Goal: Transaction & Acquisition: Purchase product/service

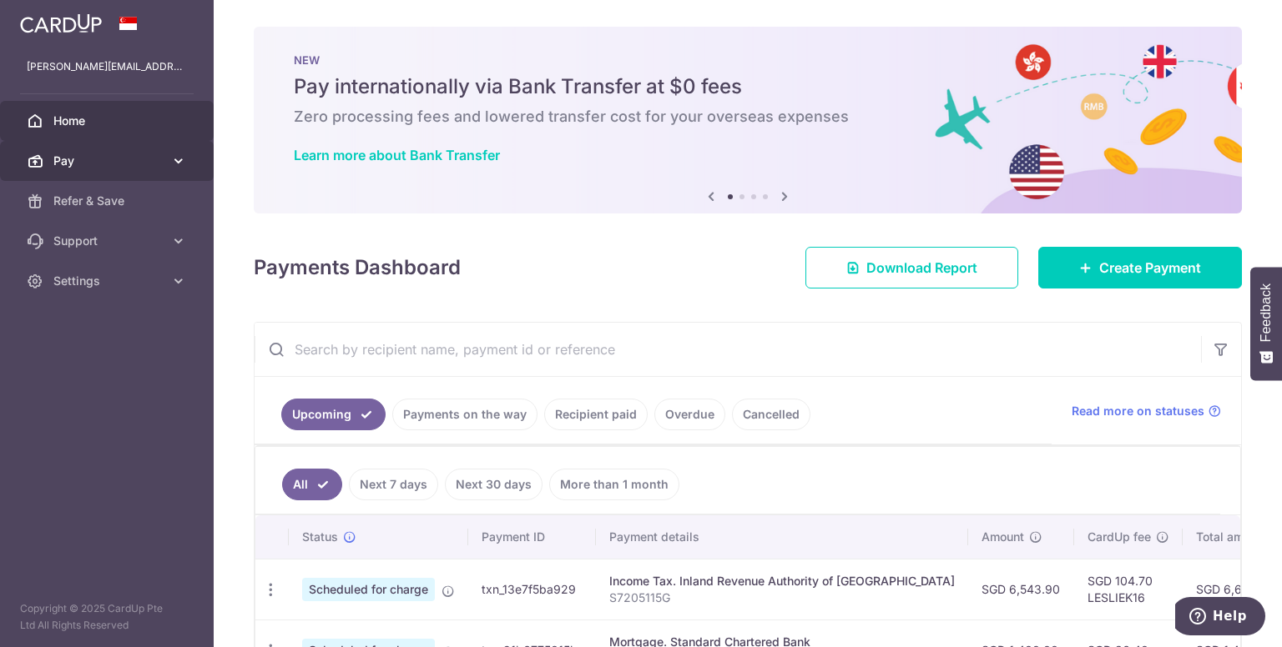
click at [187, 162] on link "Pay" at bounding box center [107, 161] width 214 height 40
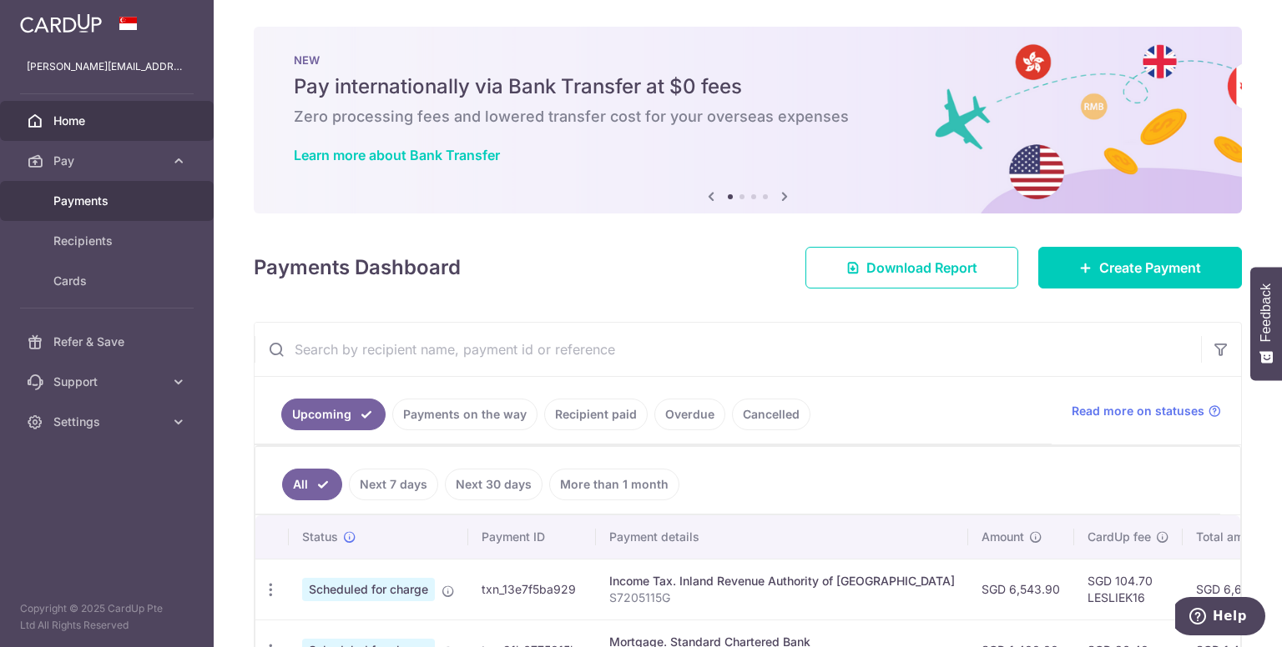
click at [93, 195] on span "Payments" at bounding box center [108, 201] width 110 height 17
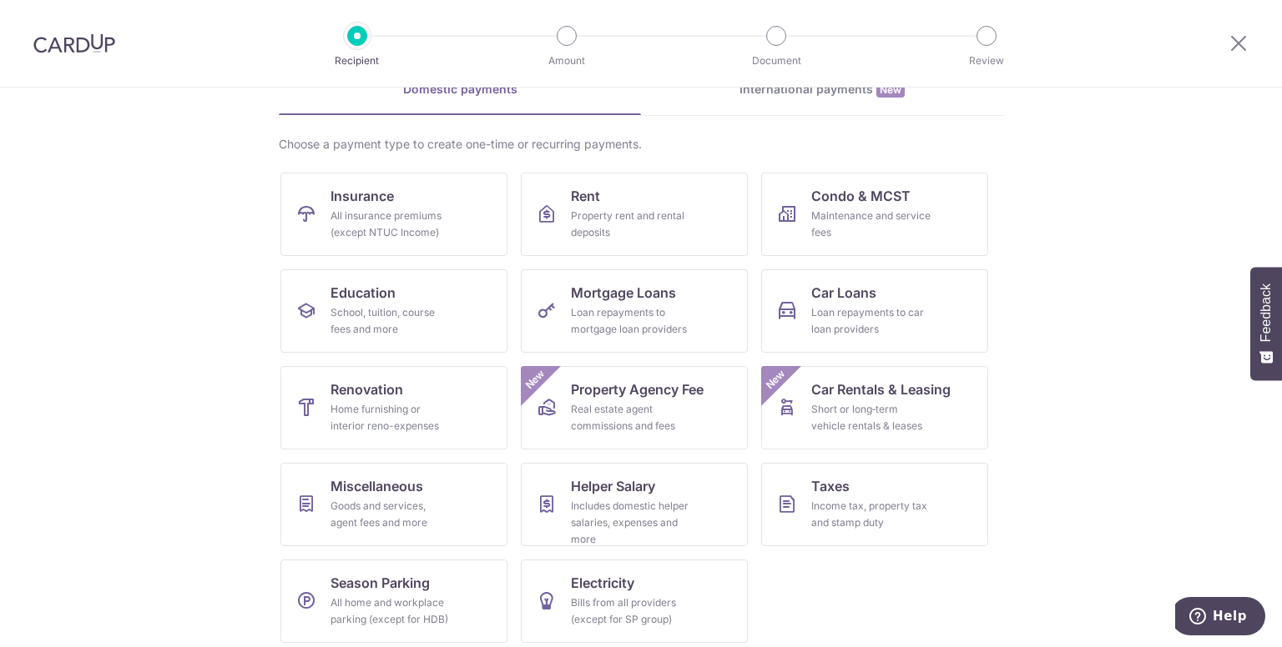
scroll to position [98, 0]
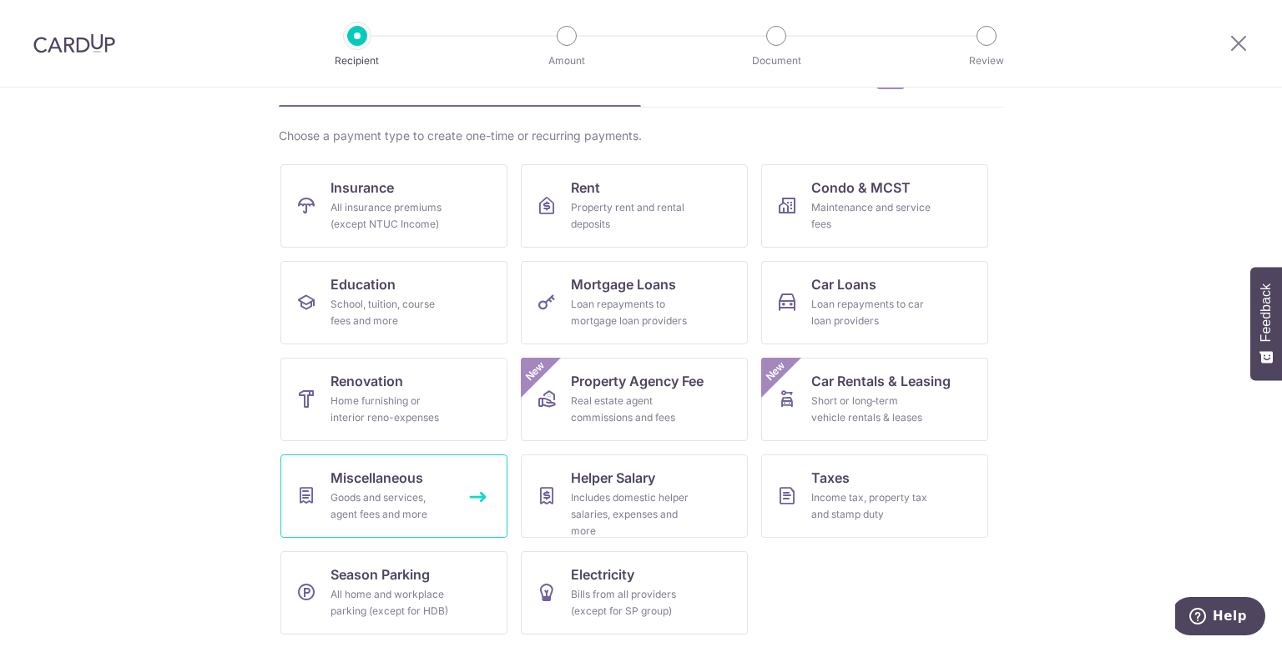
click at [387, 495] on div "Goods and services, agent fees and more" at bounding box center [390, 506] width 120 height 33
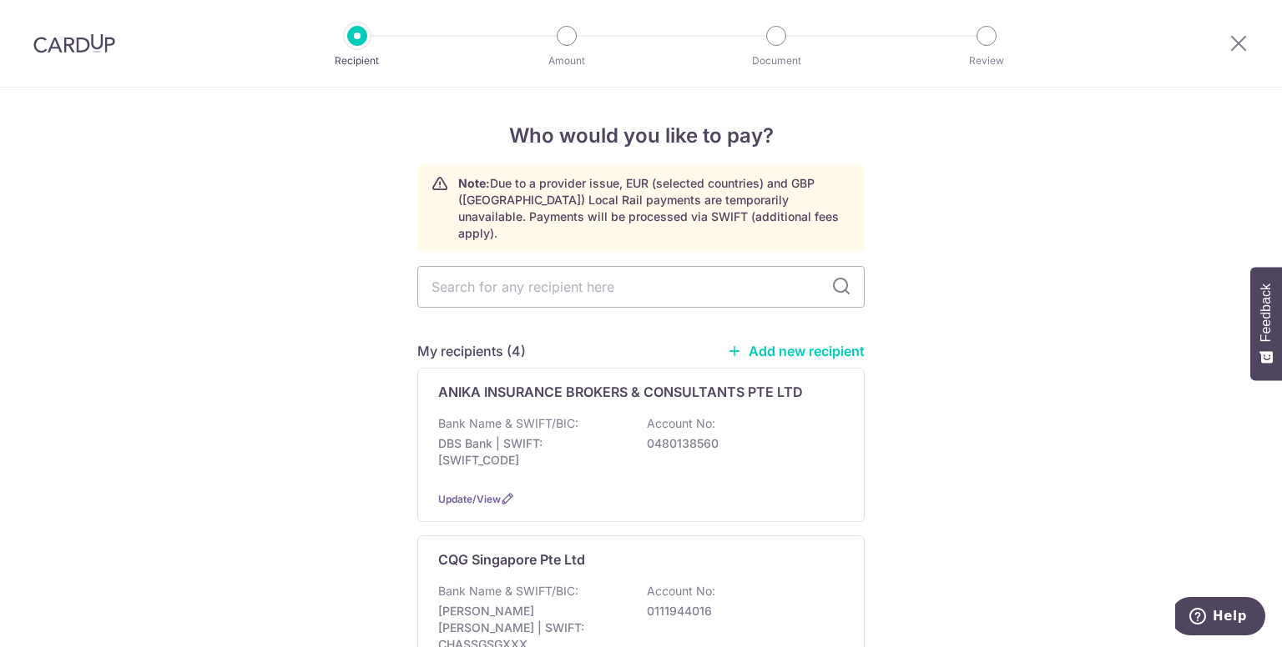
click at [826, 343] on link "Add new recipient" at bounding box center [796, 351] width 138 height 17
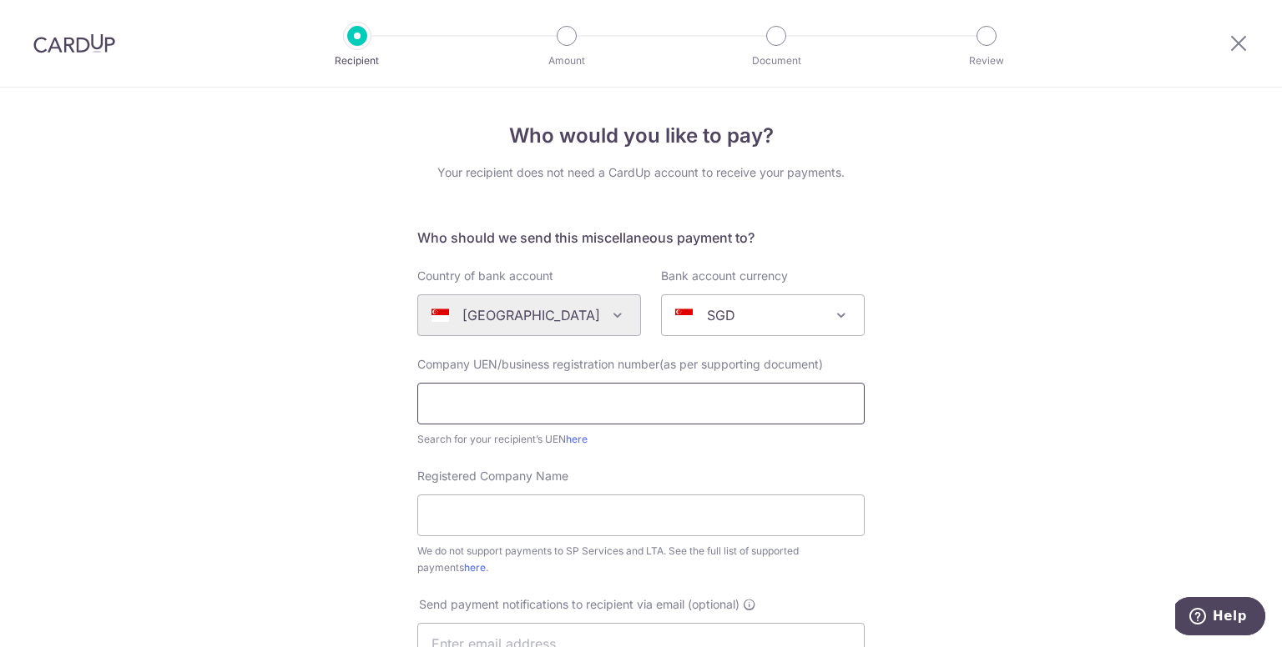
click at [661, 391] on input "text" at bounding box center [640, 404] width 447 height 42
type input "201010405N"
click at [554, 510] on input "Registered Company Name" at bounding box center [640, 516] width 447 height 42
click at [554, 515] on input "Registered Company Name" at bounding box center [640, 516] width 447 height 42
click at [737, 464] on form "Who should we send this miscellaneous payment to? Country of bank account Alger…" at bounding box center [640, 636] width 447 height 816
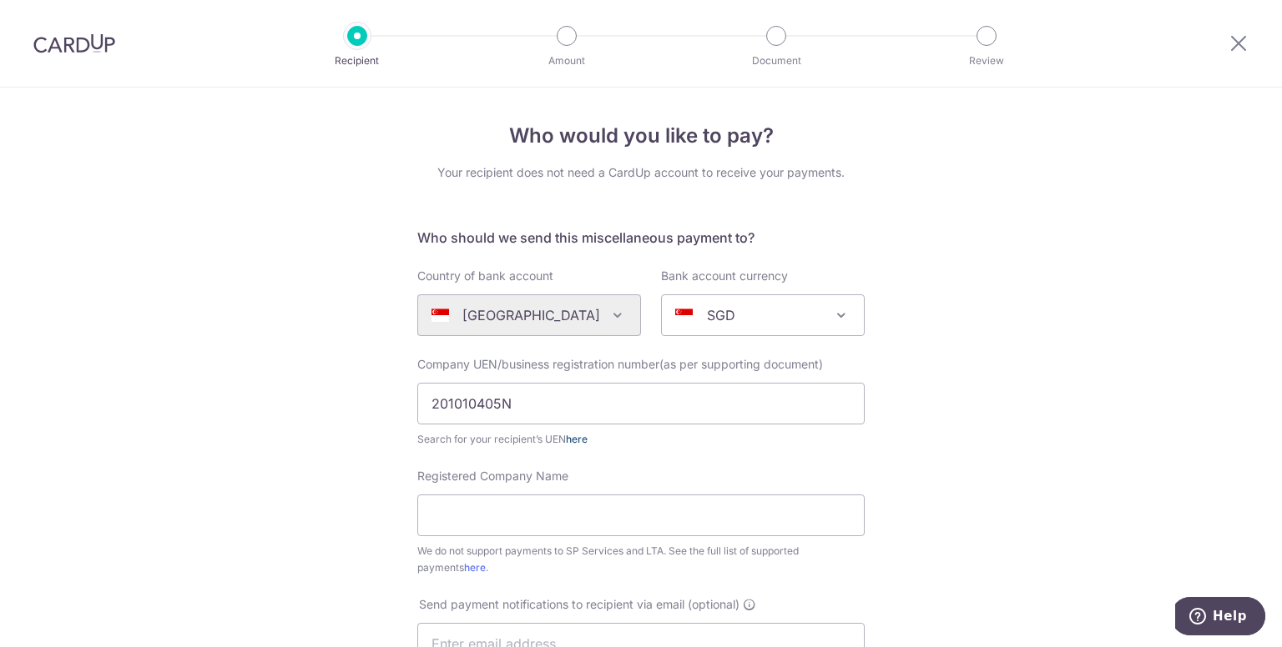
click at [570, 436] on link "here" at bounding box center [577, 439] width 22 height 13
click at [571, 437] on link "here" at bounding box center [577, 439] width 22 height 13
click at [577, 436] on link "here" at bounding box center [577, 439] width 22 height 13
drag, startPoint x: 551, startPoint y: 507, endPoint x: 553, endPoint y: 521, distance: 14.4
click at [551, 511] on input "Registered Company Name" at bounding box center [640, 516] width 447 height 42
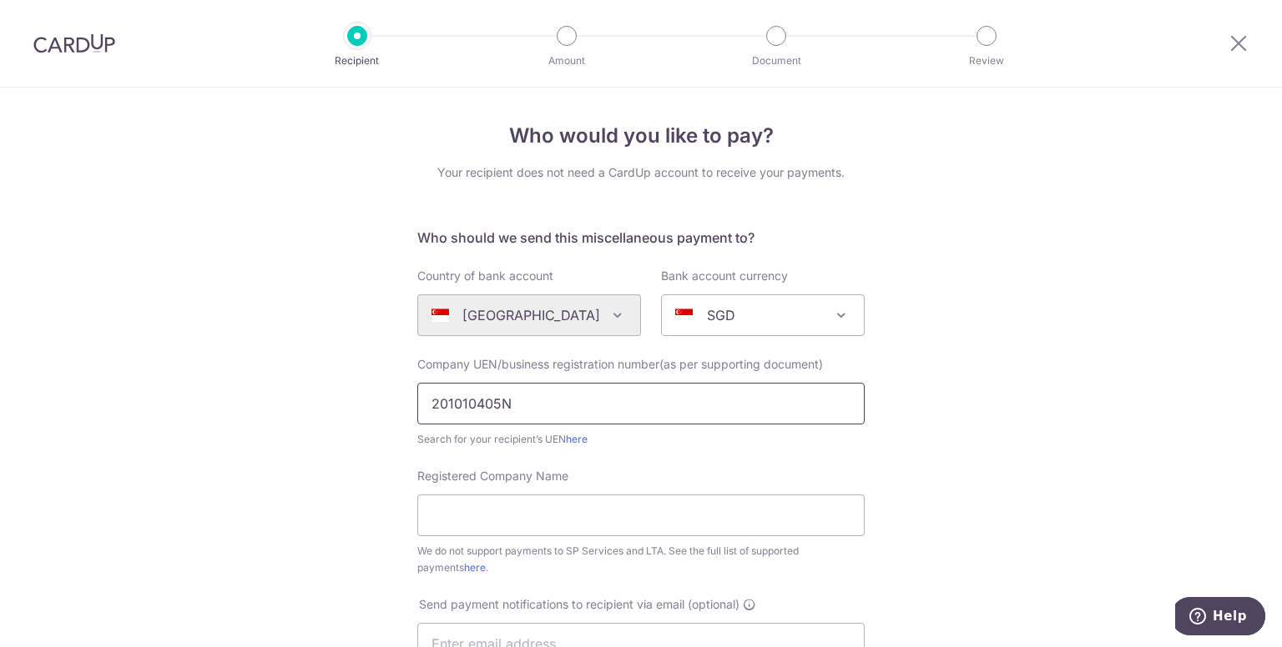
click at [466, 410] on input "201010405N" at bounding box center [640, 404] width 447 height 42
drag, startPoint x: 577, startPoint y: 406, endPoint x: 301, endPoint y: 390, distance: 276.7
click at [301, 390] on div "Who would you like to pay? Your recipient does not need a CardUp account to rec…" at bounding box center [641, 605] width 1282 height 1035
click at [850, 425] on div "Company UEN/business registration number(as per supporting document) Search for…" at bounding box center [640, 402] width 447 height 92
type input "201010405N"
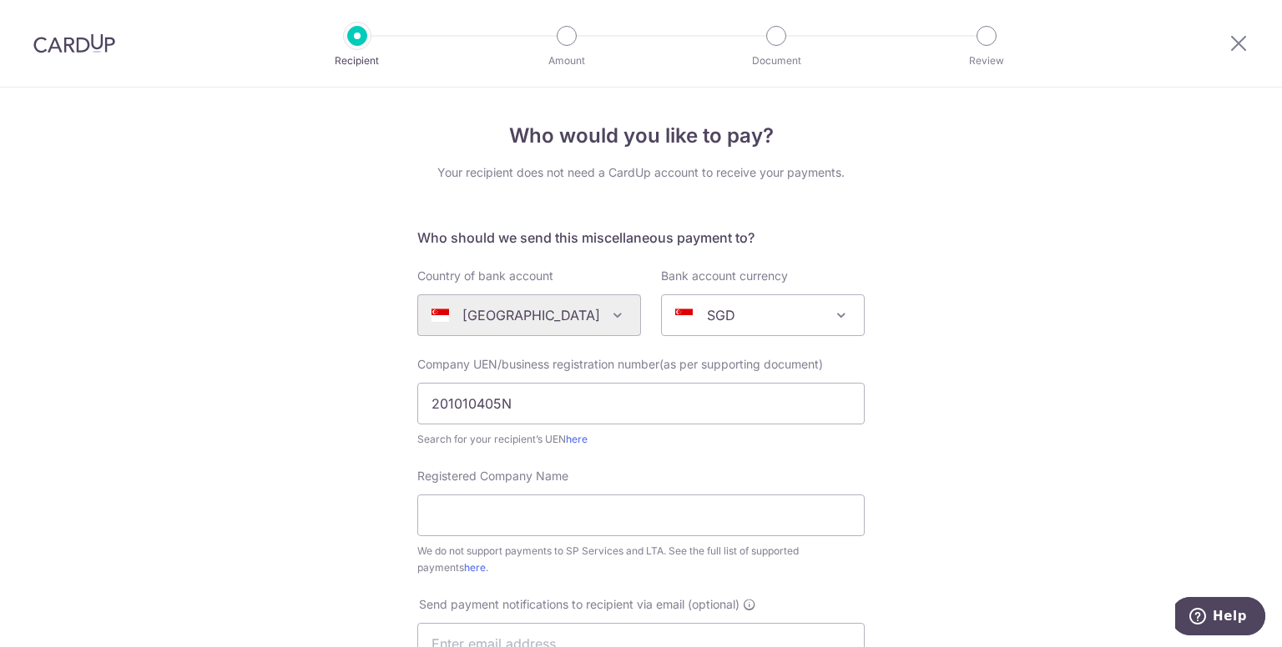
click at [652, 461] on form "Who should we send this miscellaneous payment to? Country of bank account Alger…" at bounding box center [640, 636] width 447 height 816
click at [546, 512] on input "Registered Company Name" at bounding box center [640, 516] width 447 height 42
type input "Tesla Motors Singapore Private Limited"
click at [1025, 487] on div "Who would you like to pay? Your recipient does not need a CardUp account to rec…" at bounding box center [641, 605] width 1282 height 1035
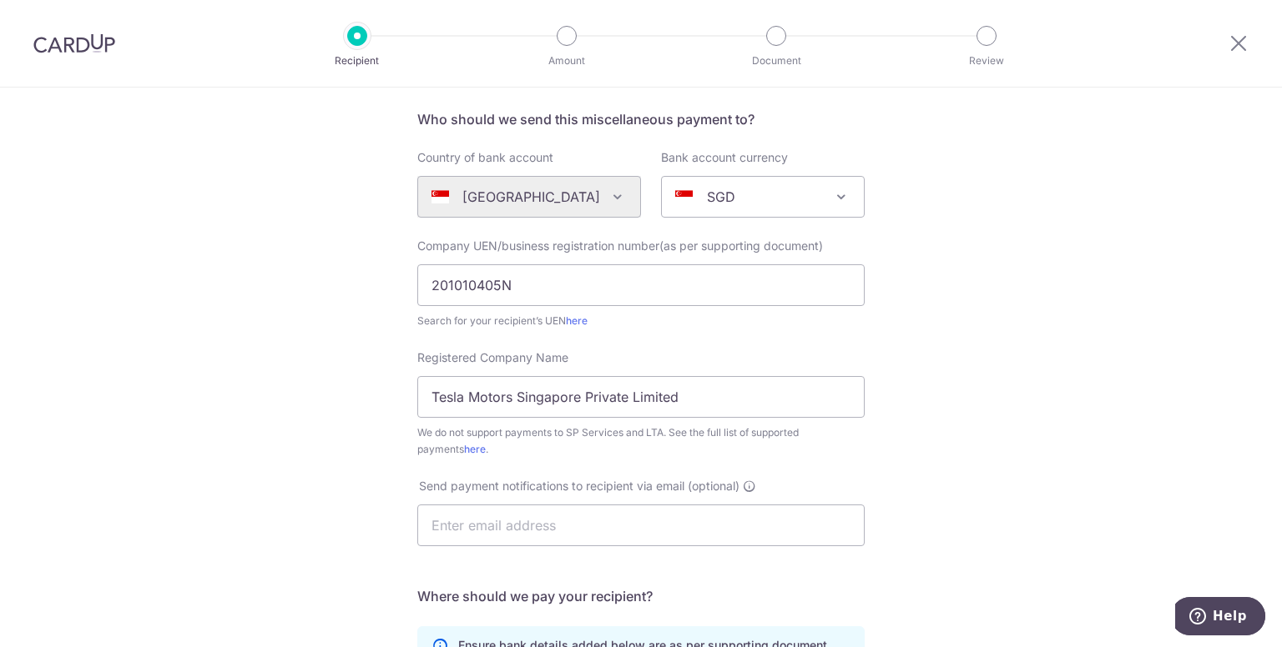
scroll to position [167, 0]
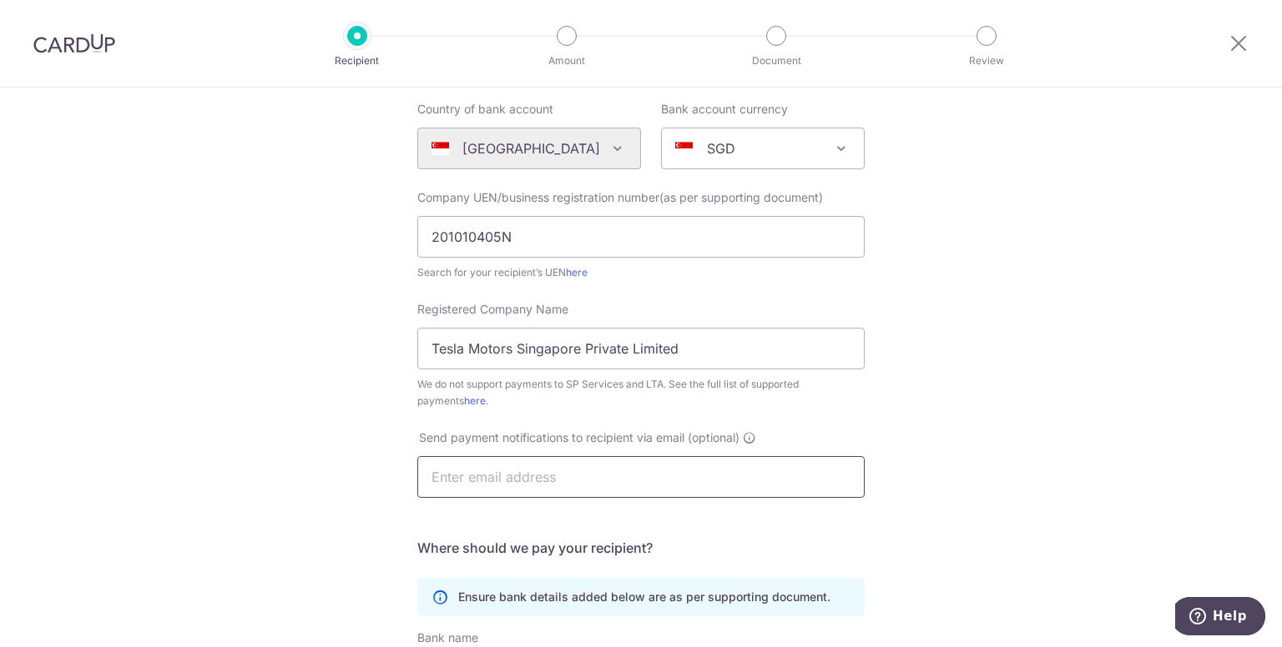
click at [577, 478] on input "text" at bounding box center [640, 477] width 447 height 42
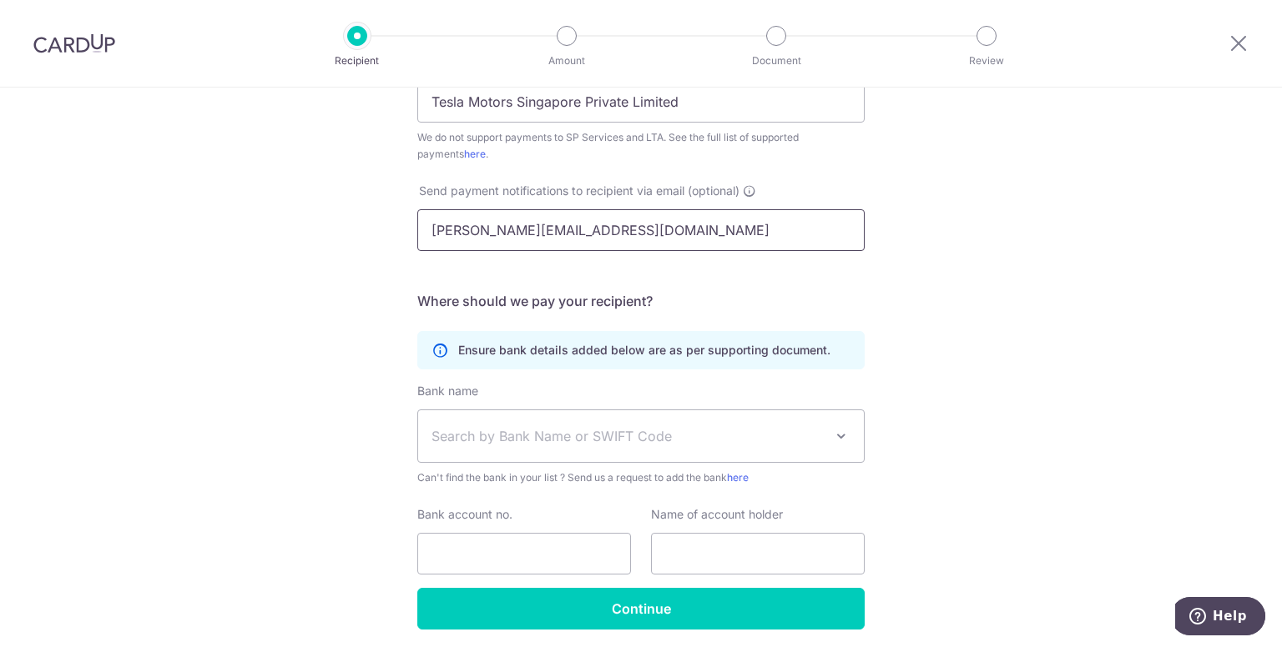
scroll to position [417, 0]
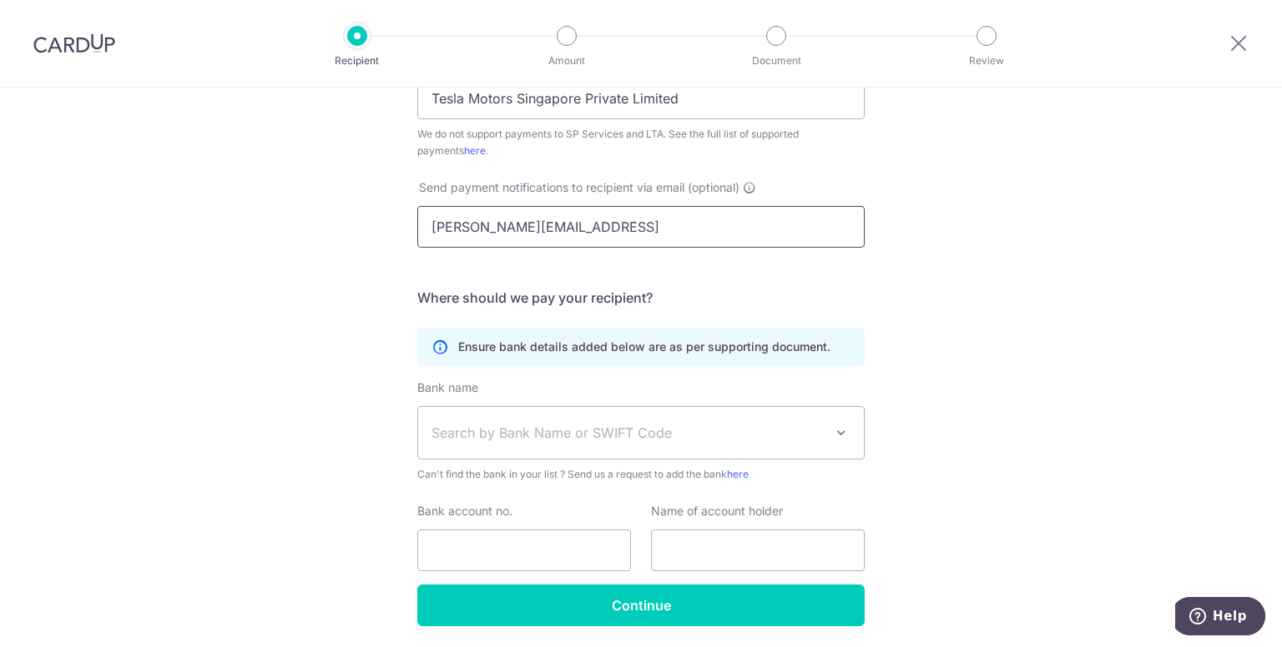
type input "[PERSON_NAME][EMAIL_ADDRESS][DOMAIN_NAME]"
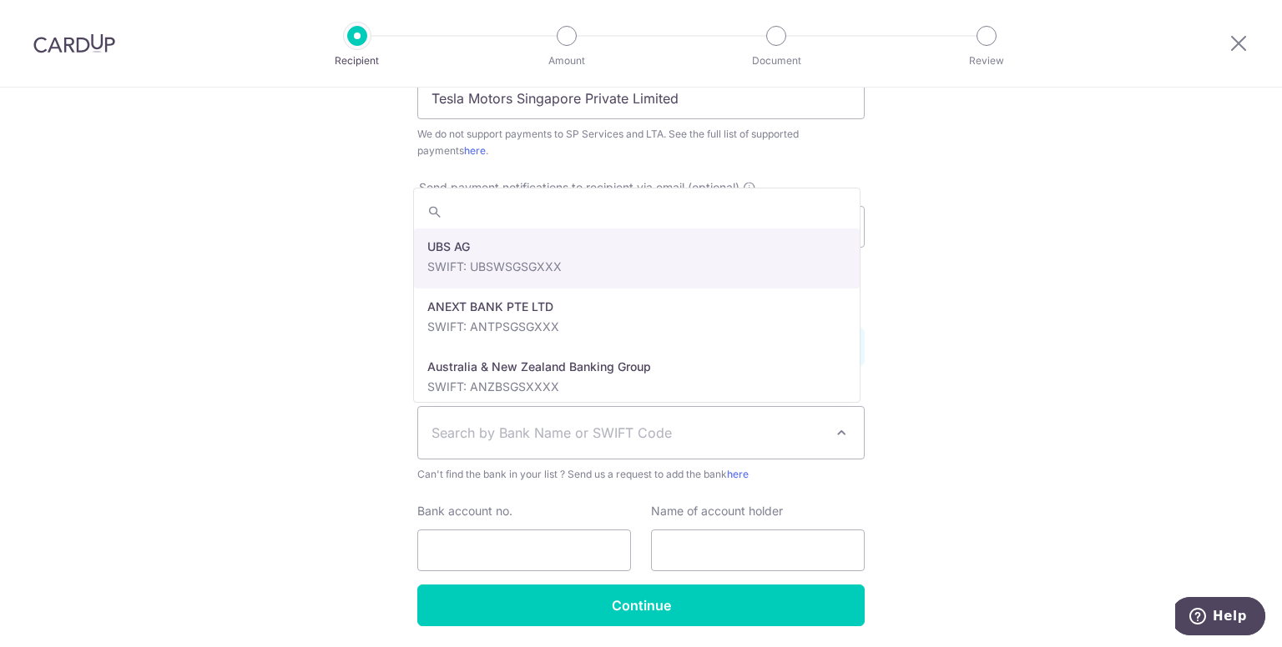
click at [678, 431] on span "Search by Bank Name or SWIFT Code" at bounding box center [627, 433] width 392 height 20
type input "citisgsg"
select select "20"
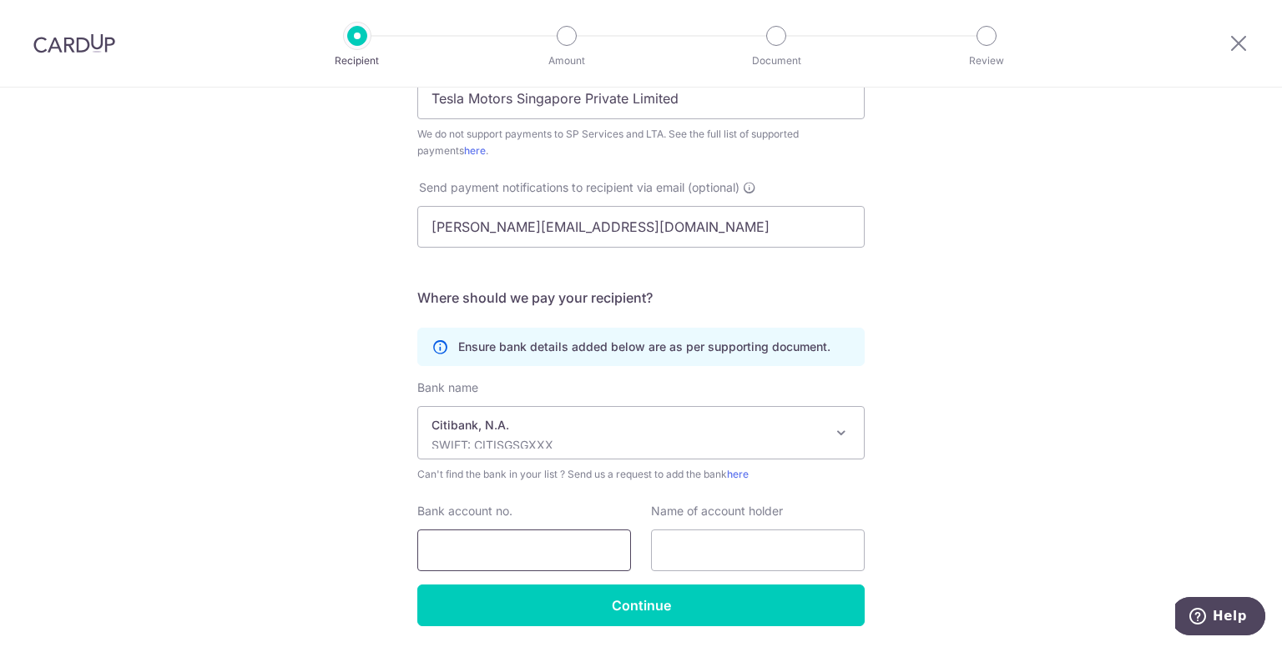
click at [541, 541] on input "Bank account no." at bounding box center [524, 551] width 214 height 42
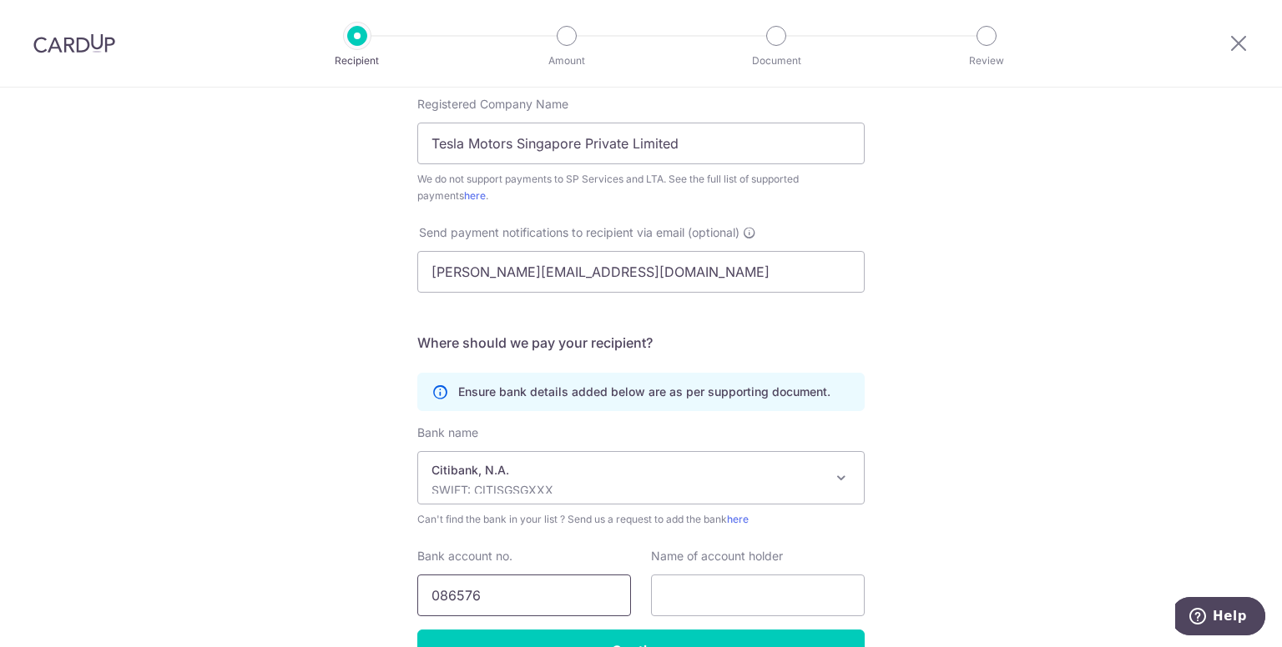
scroll to position [474, 0]
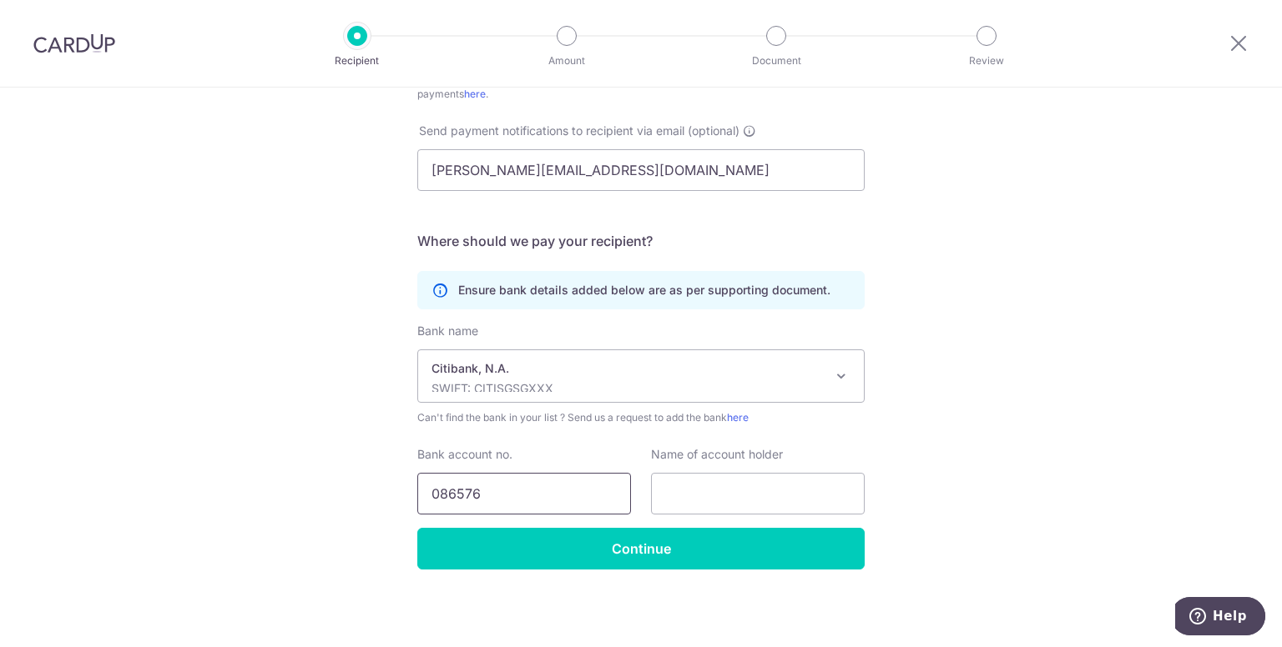
click at [495, 493] on input "086576" at bounding box center [524, 494] width 214 height 42
type input "0865767013"
click at [703, 495] on input "text" at bounding box center [758, 494] width 214 height 42
click at [702, 478] on input "text" at bounding box center [758, 494] width 214 height 42
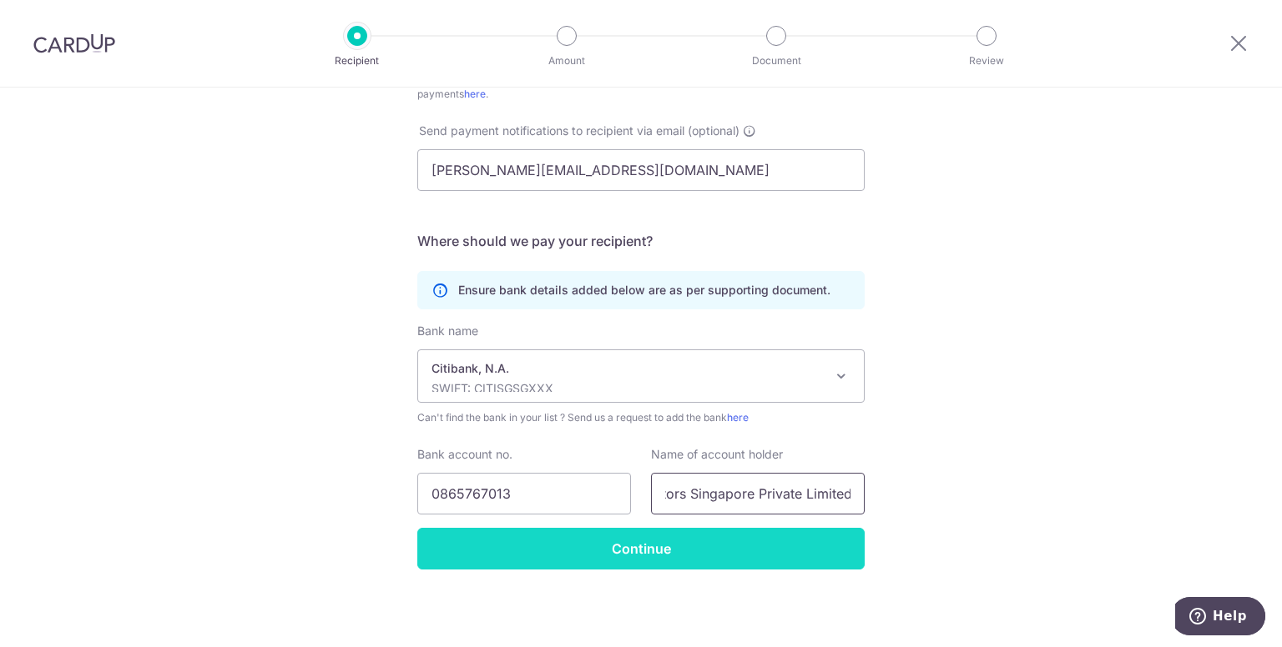
type input "Tesla Motors Singapore Private Limited"
click at [622, 540] on input "Continue" at bounding box center [640, 549] width 447 height 42
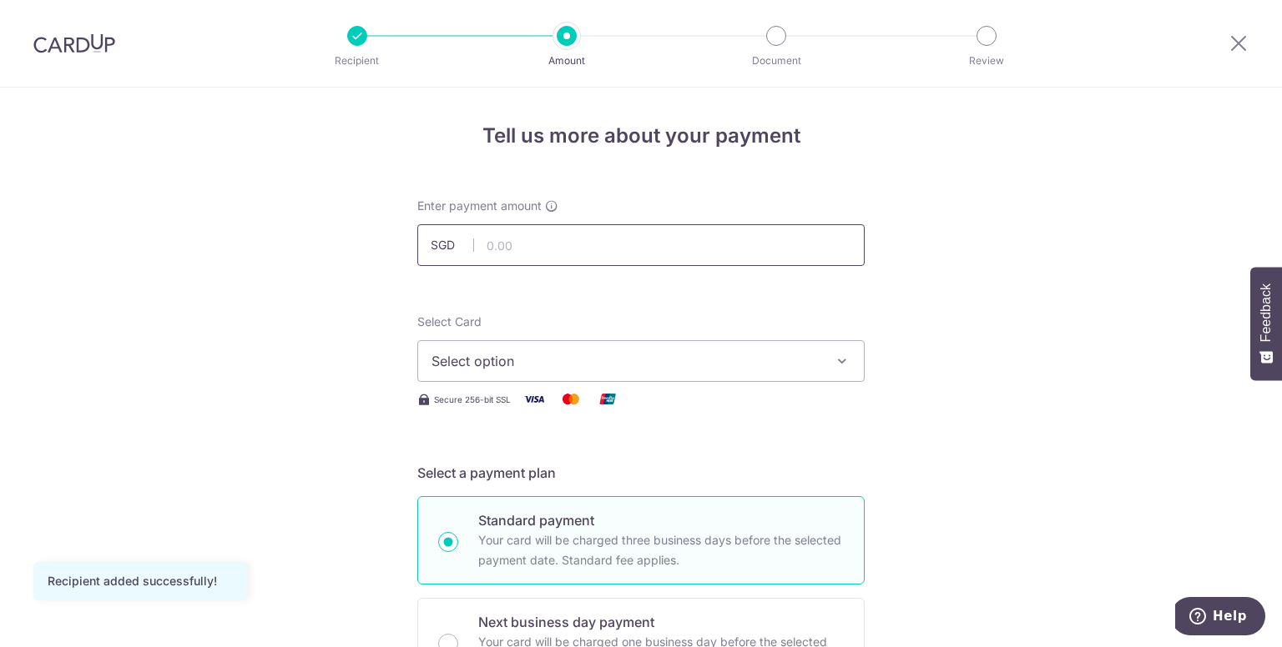
click at [602, 251] on input "text" at bounding box center [640, 245] width 447 height 42
type input "193,015.00"
click at [661, 360] on span "Select option" at bounding box center [625, 361] width 389 height 20
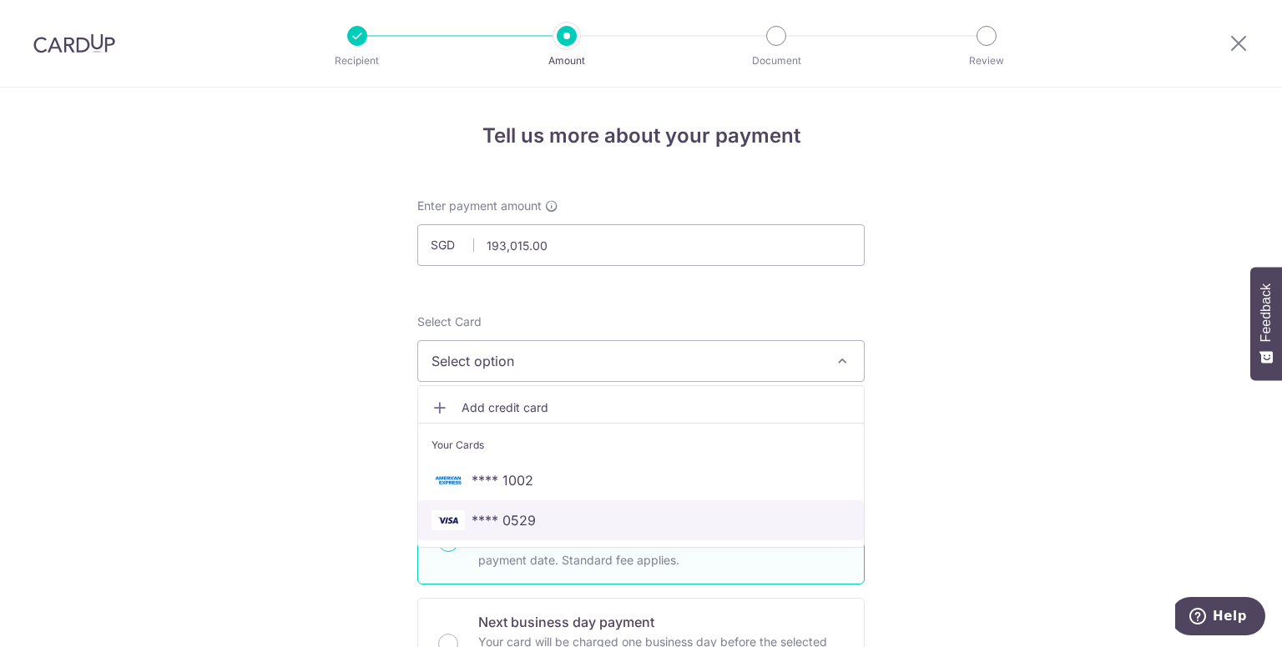
click at [502, 519] on span "**** 0529" at bounding box center [503, 521] width 64 height 20
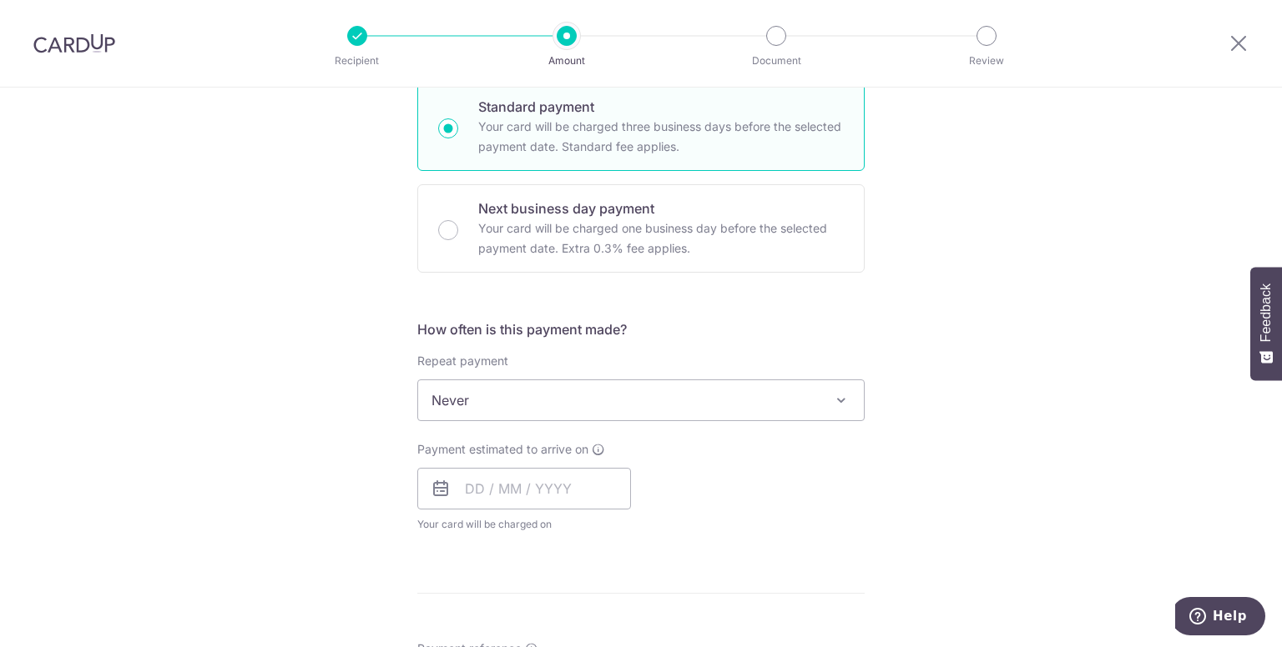
scroll to position [417, 0]
click at [559, 479] on input "text" at bounding box center [524, 486] width 214 height 42
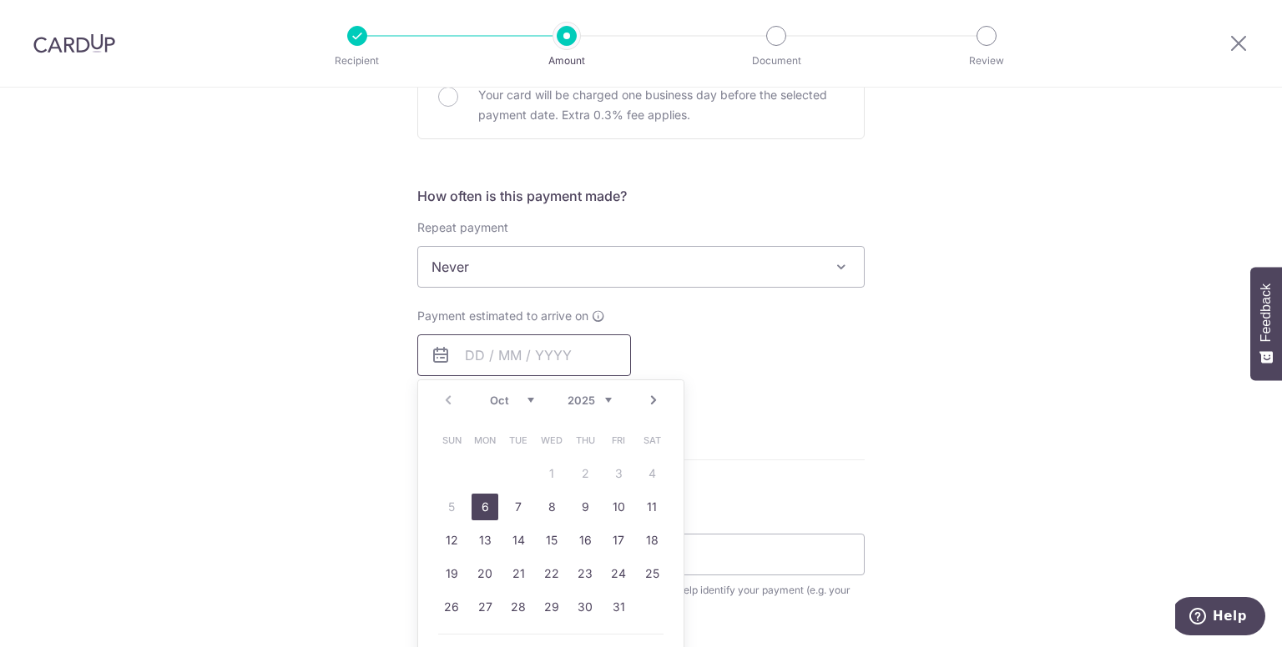
scroll to position [501, 0]
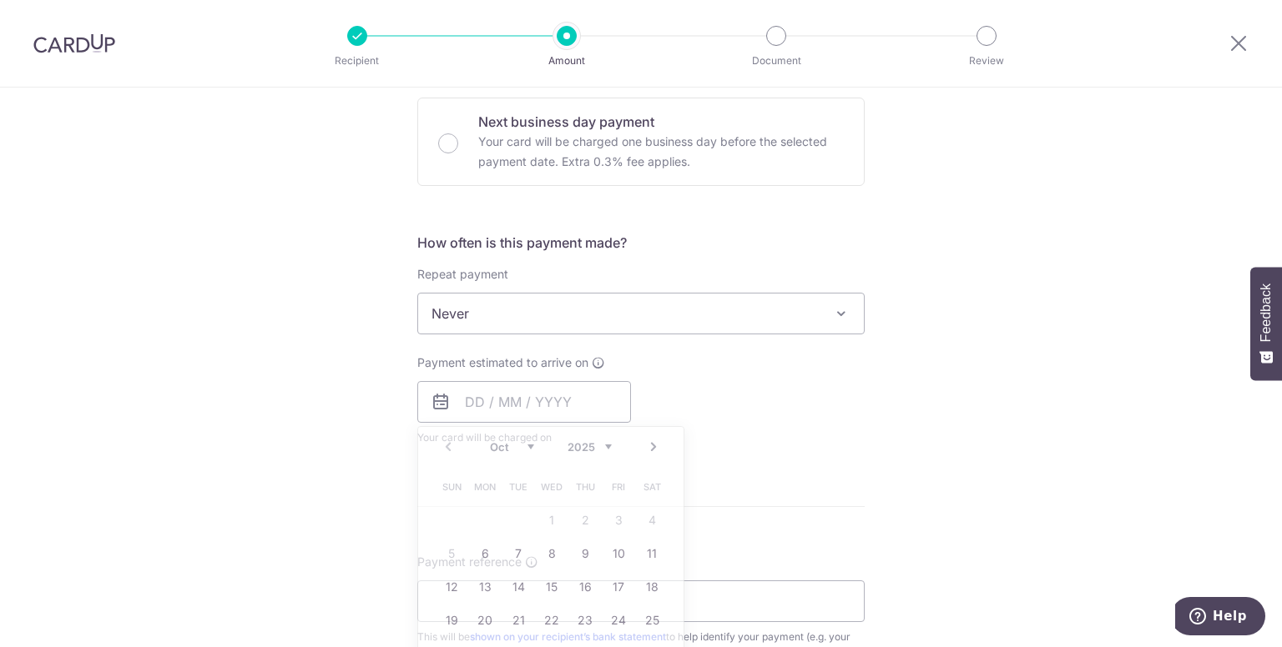
click at [798, 479] on form "Enter payment amount SGD 193,015.00 193015.00 Recipient added successfully! Sel…" at bounding box center [640, 357] width 447 height 1321
click at [530, 401] on input "text" at bounding box center [524, 402] width 214 height 42
click at [482, 551] on link "6" at bounding box center [484, 554] width 27 height 27
type input "06/10/2025"
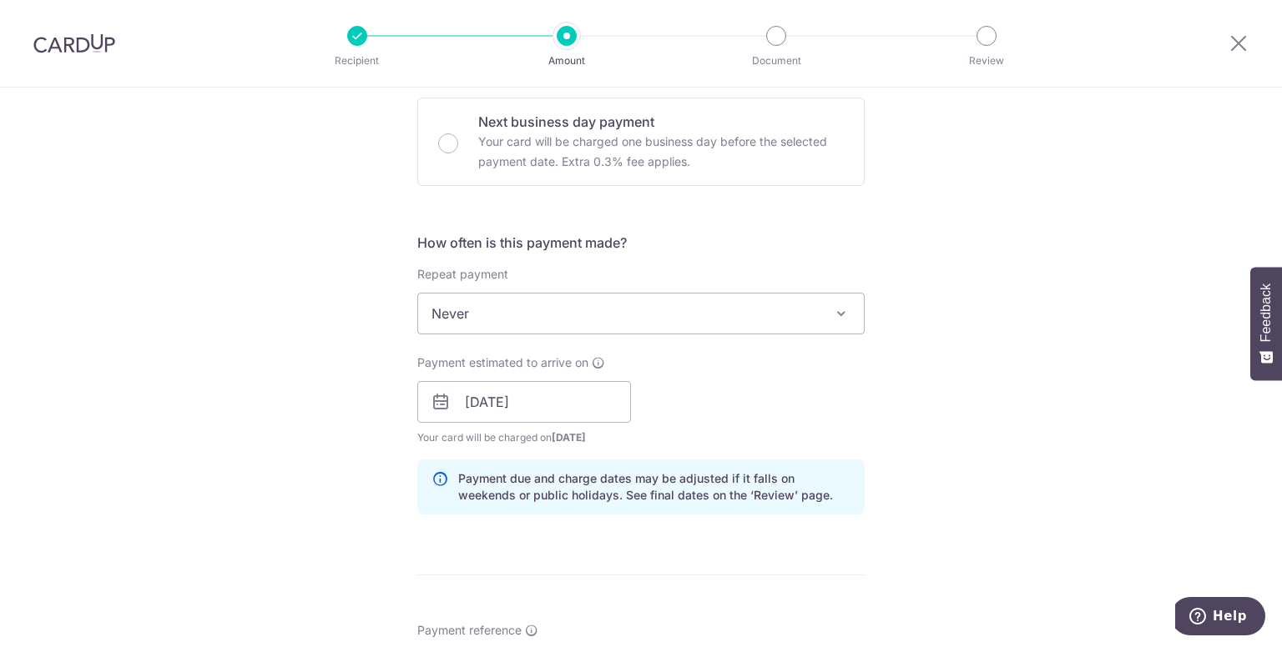
click at [951, 466] on div "Tell us more about your payment Enter payment amount SGD 193,015.00 193015.00 R…" at bounding box center [641, 376] width 1282 height 1578
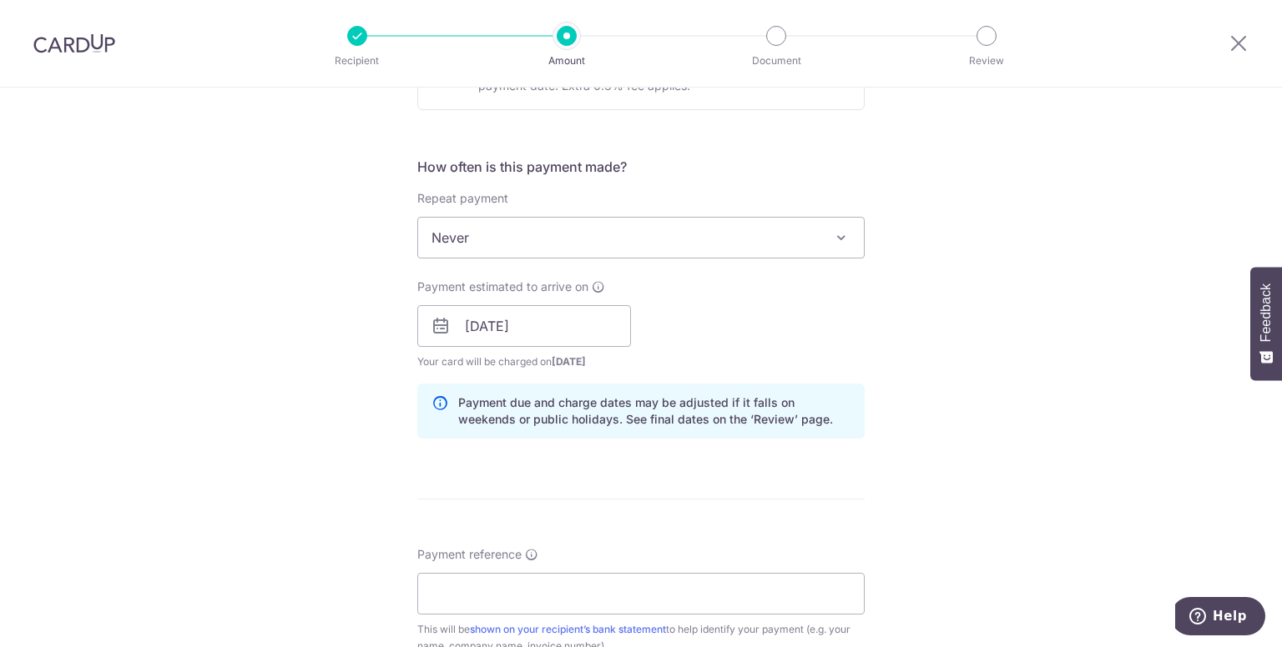
scroll to position [584, 0]
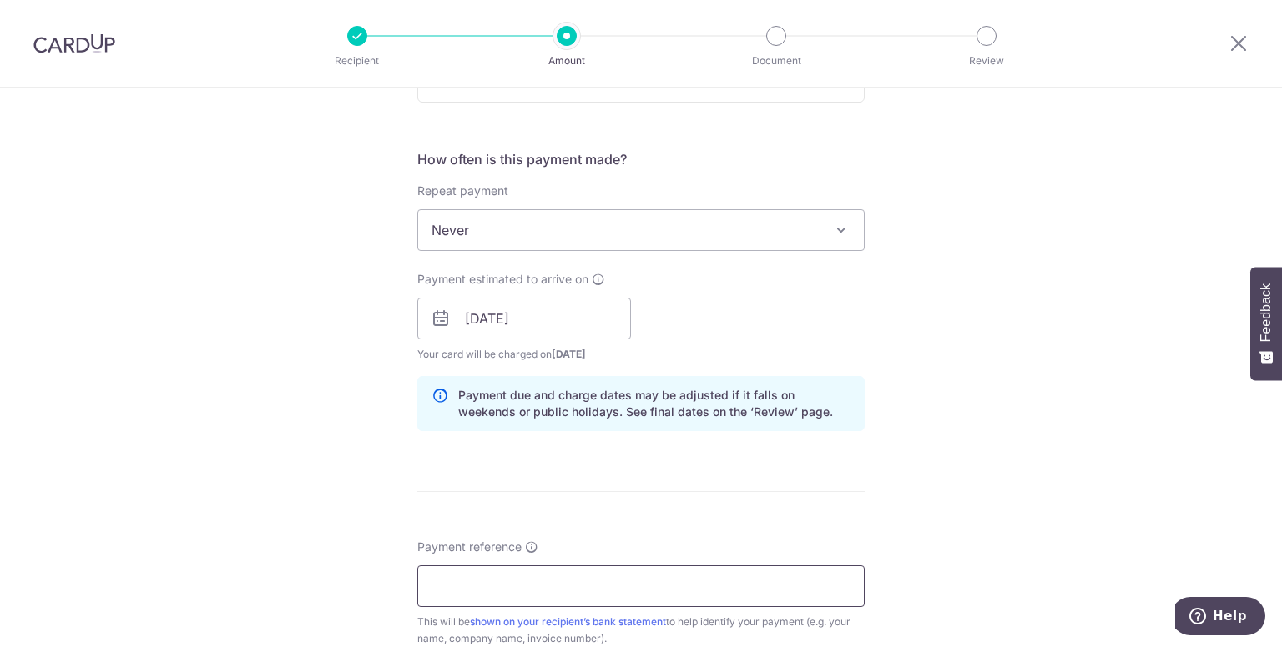
click at [548, 588] on input "Payment reference" at bounding box center [640, 587] width 447 height 42
click at [952, 488] on div "Tell us more about your payment Enter payment amount SGD 193,015.00 193015.00 R…" at bounding box center [641, 293] width 1282 height 1578
click at [677, 578] on input "Payment reference" at bounding box center [640, 587] width 447 height 42
type input "RN125513970"
click at [951, 475] on div "Tell us more about your payment Enter payment amount SGD 193,015.00 193015.00 R…" at bounding box center [641, 293] width 1282 height 1578
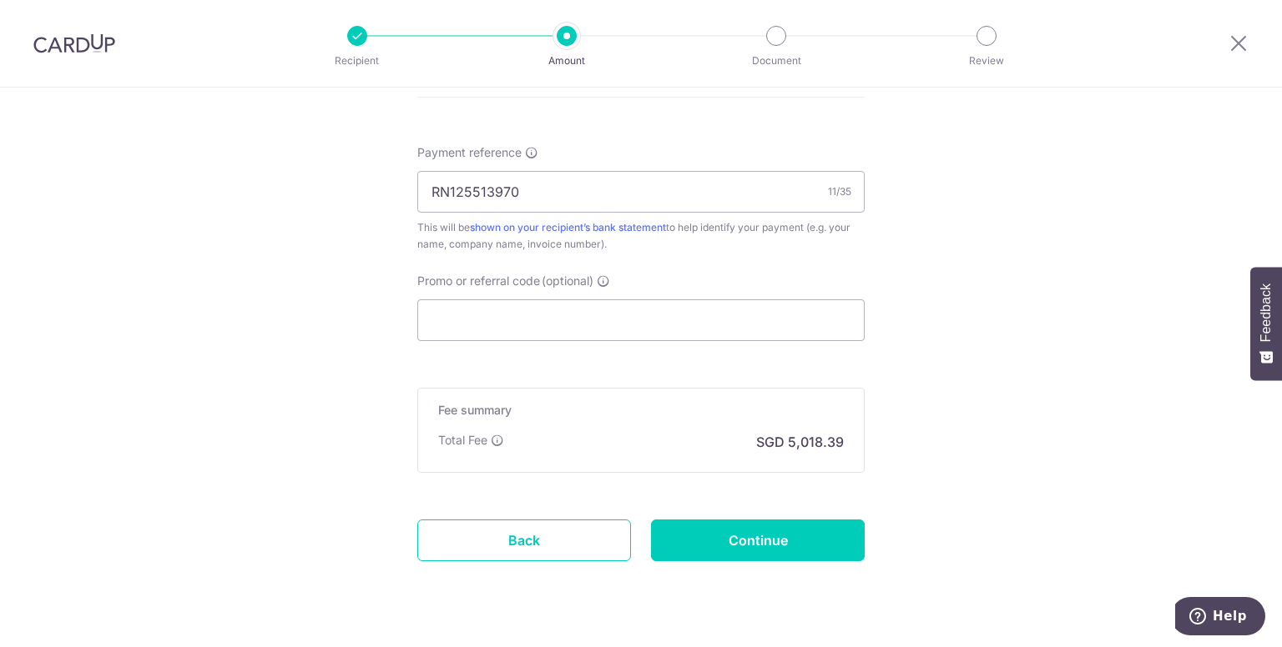
scroll to position [1001, 0]
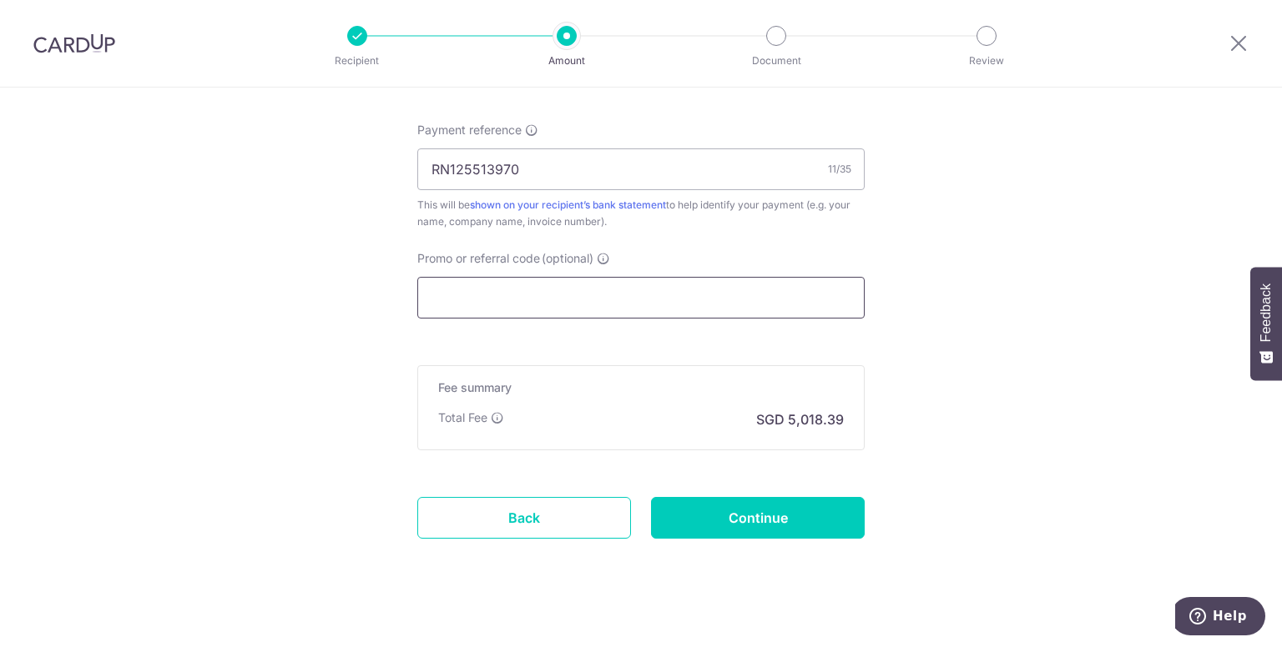
click at [754, 280] on input "Promo or referral code (optional)" at bounding box center [640, 298] width 447 height 42
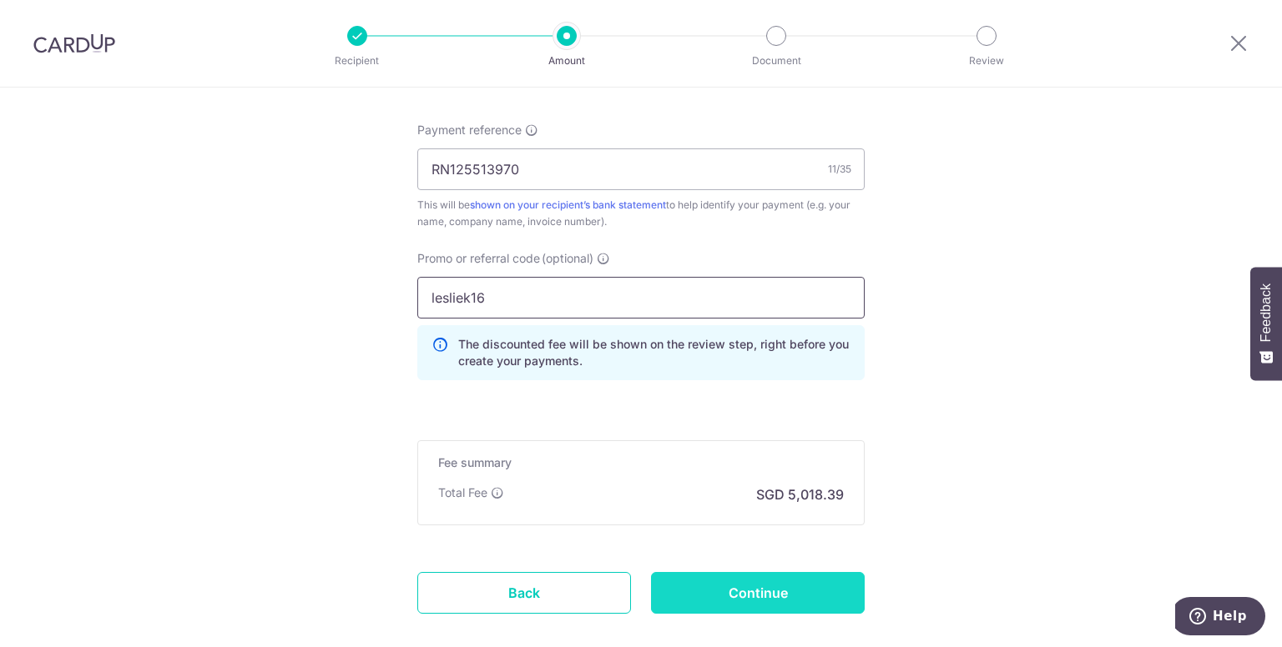
type input "lesliek16"
click at [766, 594] on input "Continue" at bounding box center [758, 593] width 214 height 42
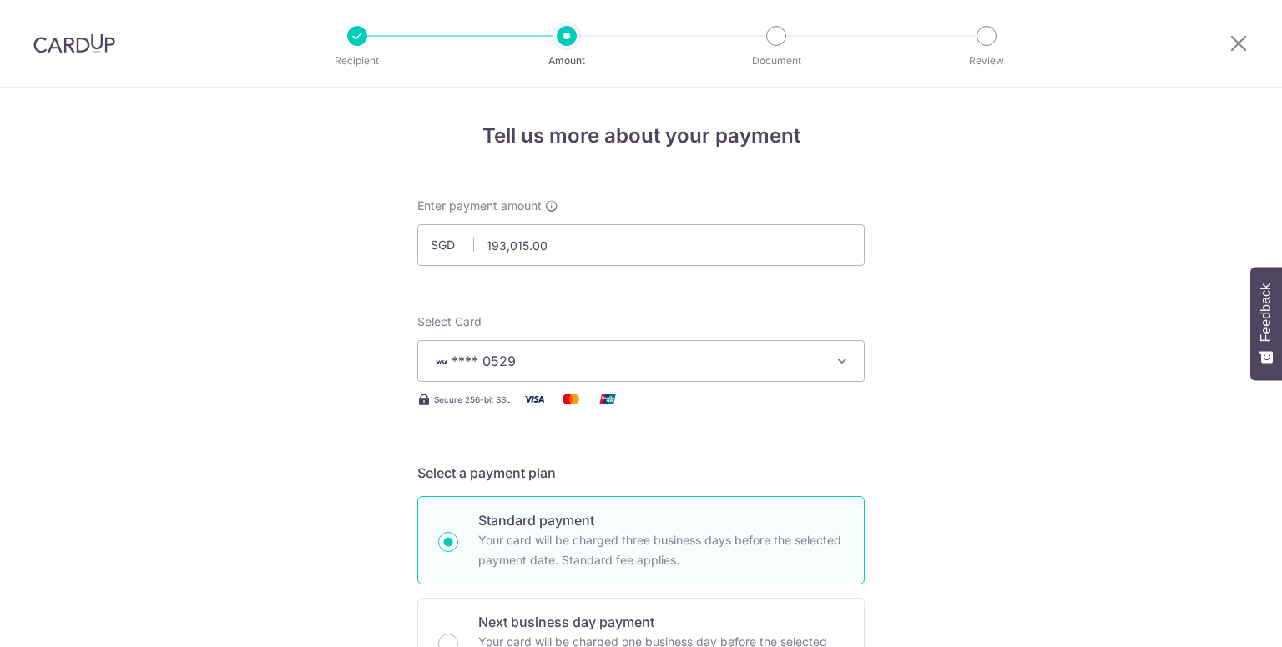
scroll to position [667, 0]
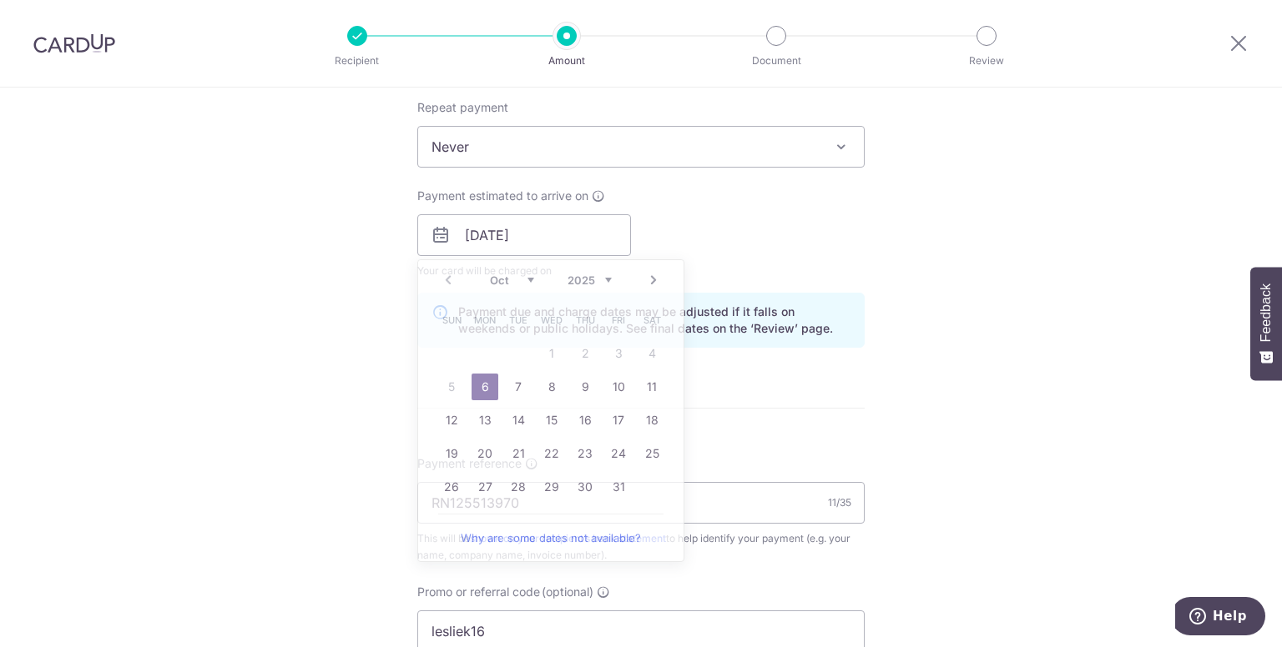
click at [781, 238] on div "Payment estimated to arrive on 06/10/2025 Prev Next Oct Nov Dec 2025 2026 2027 …" at bounding box center [640, 234] width 467 height 92
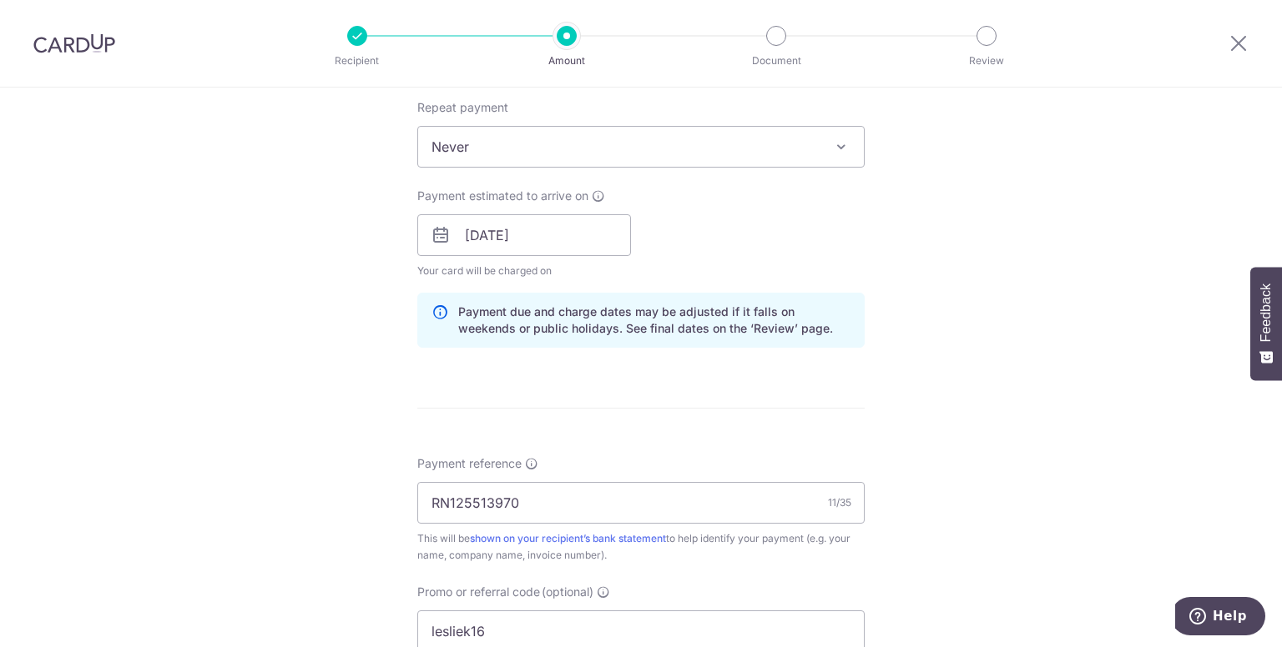
click at [547, 144] on span "Never" at bounding box center [641, 147] width 446 height 40
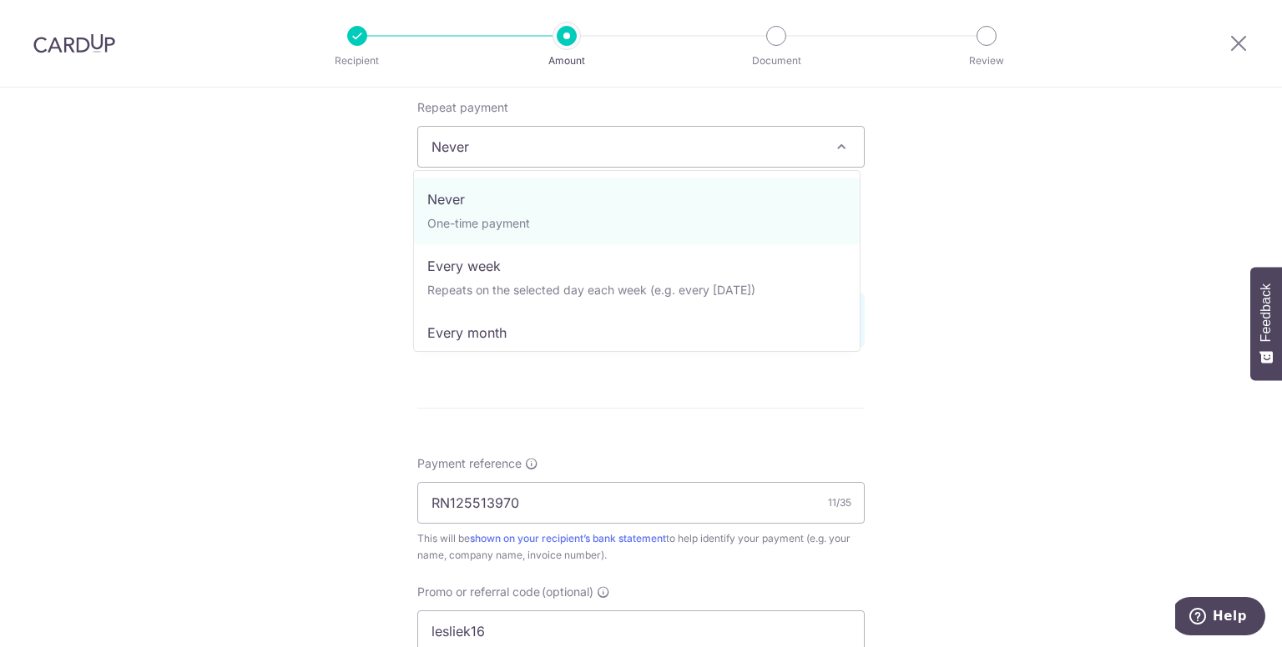
click at [1045, 244] on div "Tell us more about your payment Enter payment amount SGD 193,015.00 193015.00 S…" at bounding box center [641, 246] width 1282 height 1653
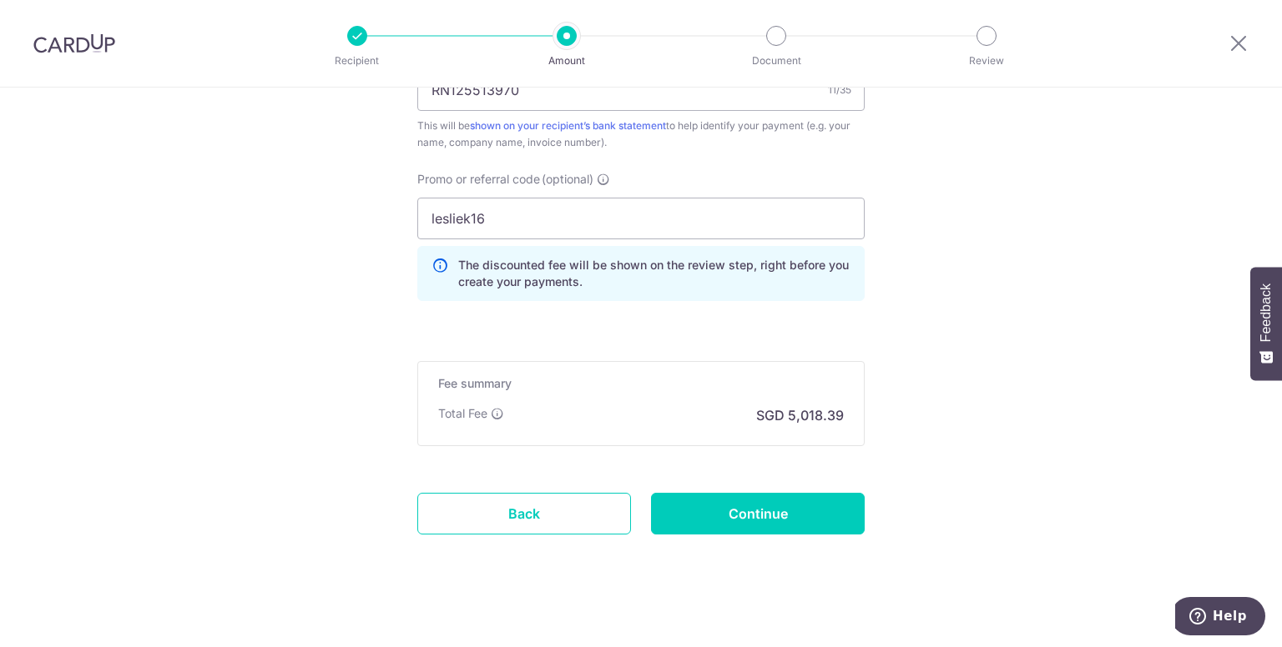
scroll to position [1091, 0]
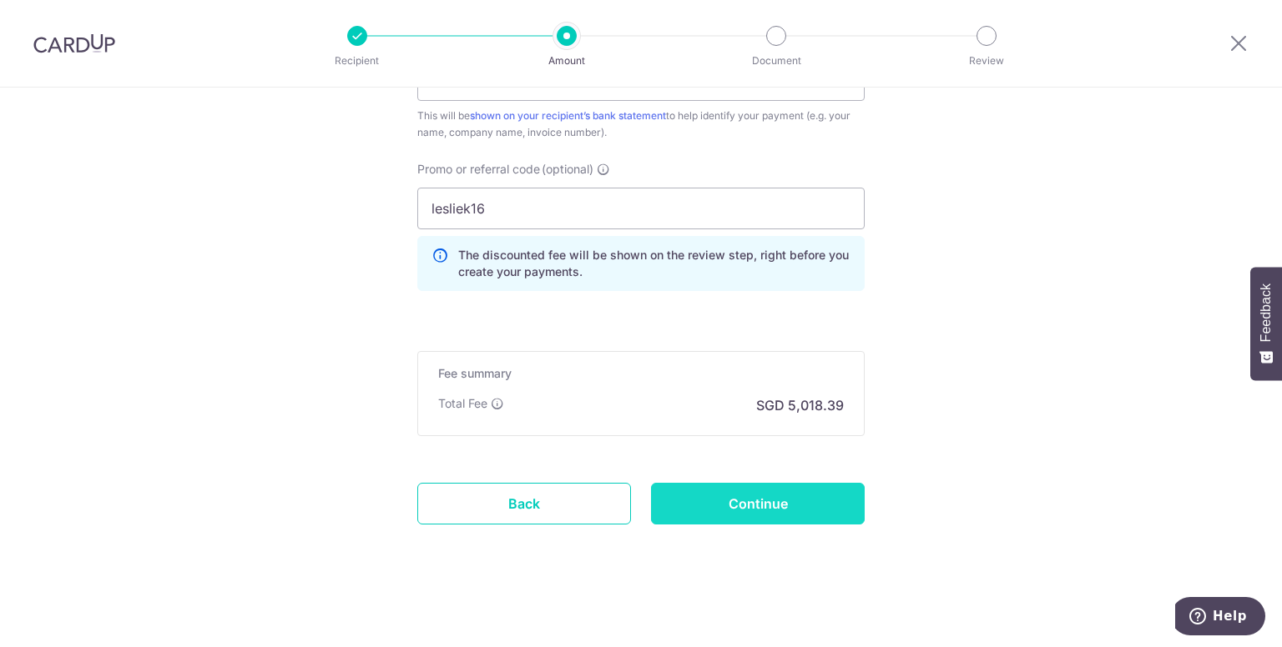
click at [788, 505] on input "Continue" at bounding box center [758, 504] width 214 height 42
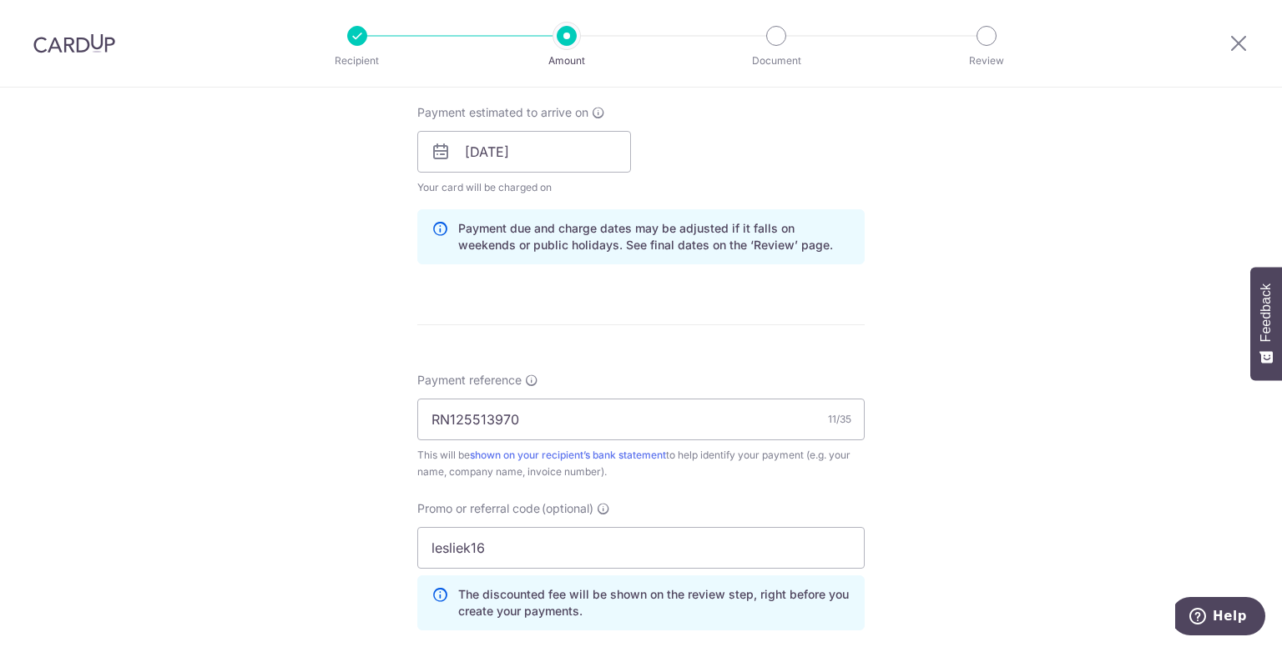
scroll to position [1091, 0]
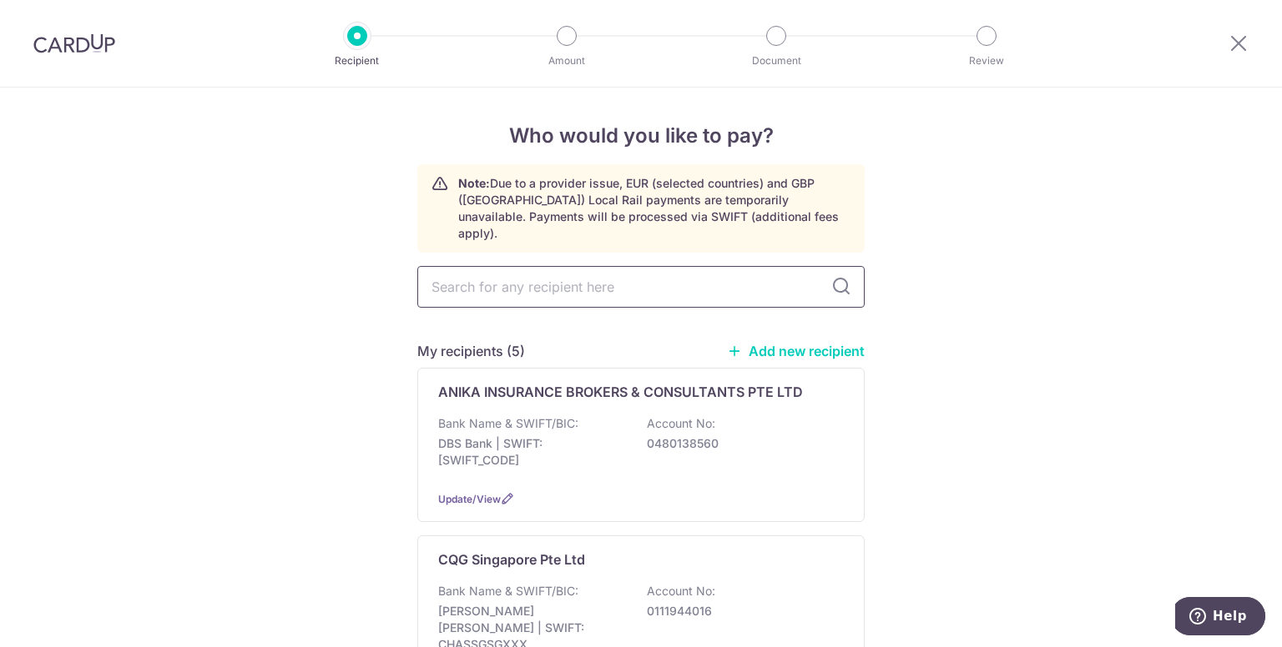
click at [502, 272] on input "text" at bounding box center [640, 287] width 447 height 42
type input "tesl"
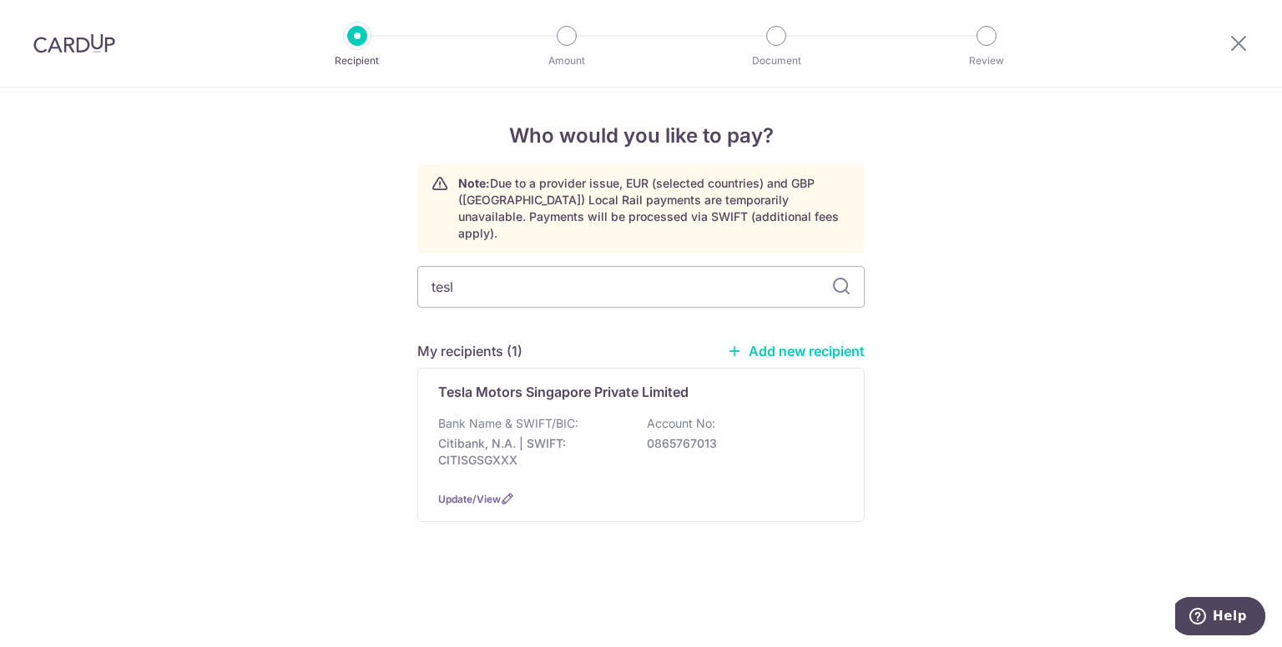
click at [1015, 164] on div "Who would you like to pay? Note: Due to a provider issue, EUR (selected countri…" at bounding box center [641, 368] width 1282 height 560
